Goal: Information Seeking & Learning: Learn about a topic

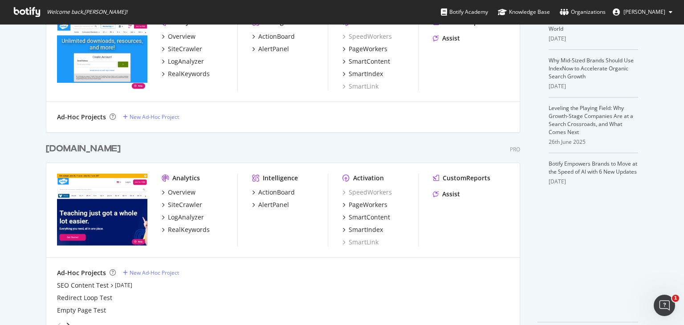
scroll to position [266, 0]
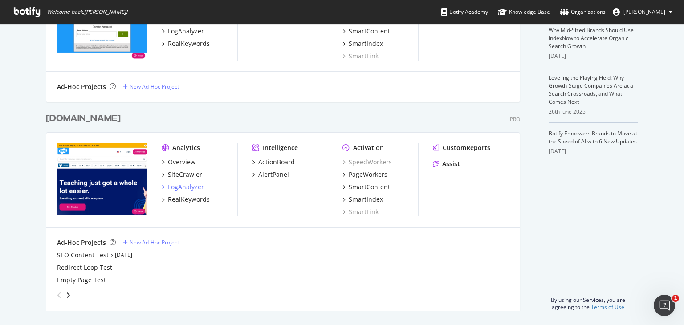
click at [196, 188] on div "LogAnalyzer" at bounding box center [186, 187] width 36 height 9
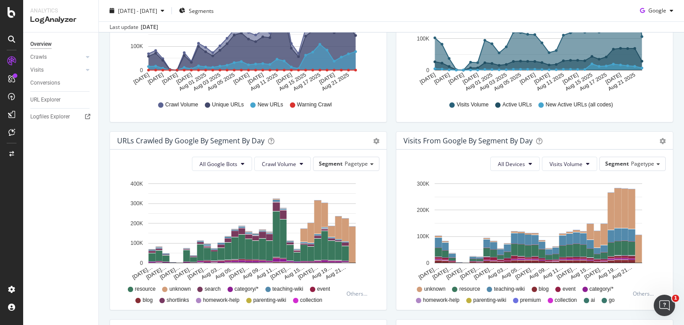
scroll to position [267, 0]
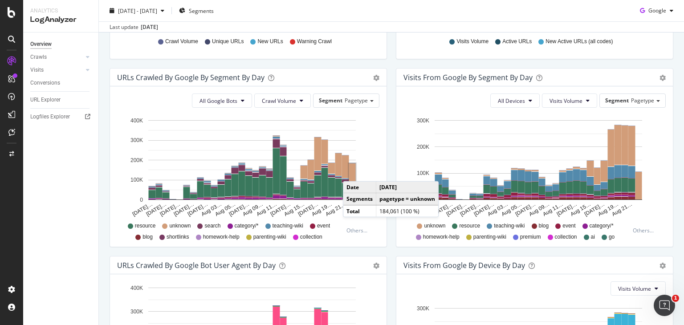
click at [352, 171] on rect "A chart." at bounding box center [352, 181] width 7 height 36
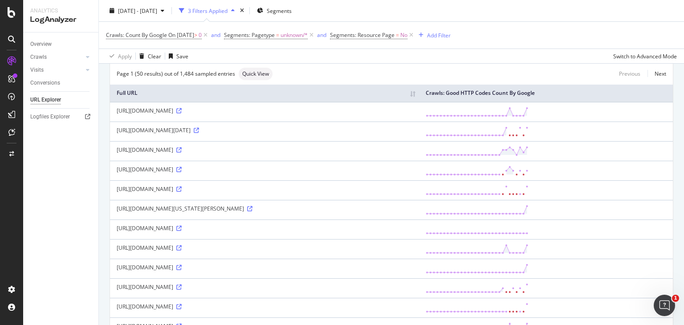
scroll to position [14, 0]
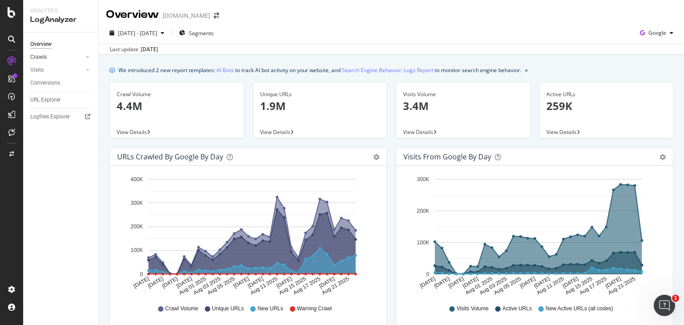
click at [71, 57] on link "Crawls" at bounding box center [56, 57] width 53 height 9
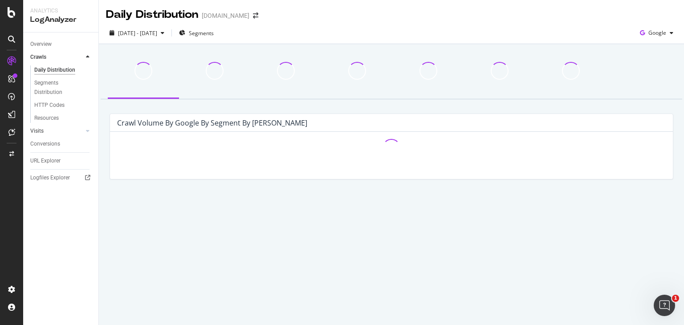
click at [55, 130] on link "Visits" at bounding box center [56, 130] width 53 height 9
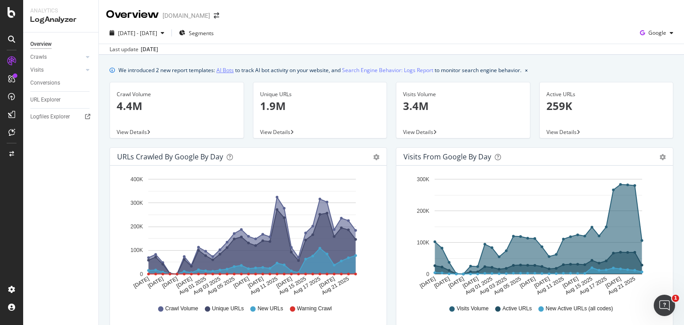
click at [230, 68] on link "AI Bots" at bounding box center [224, 69] width 17 height 9
